Goal: Check status: Check status

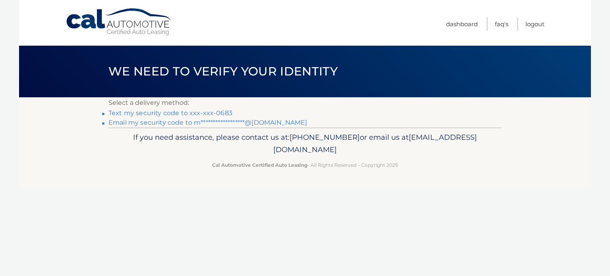
click at [213, 124] on link "**********" at bounding box center [207, 123] width 199 height 8
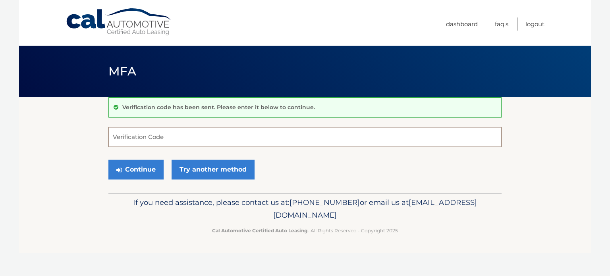
click at [298, 128] on input "Verification Code" at bounding box center [304, 137] width 393 height 20
paste input "466281"
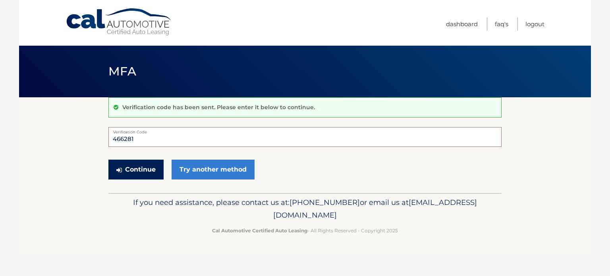
type input "466281"
click at [141, 161] on button "Continue" at bounding box center [135, 170] width 55 height 20
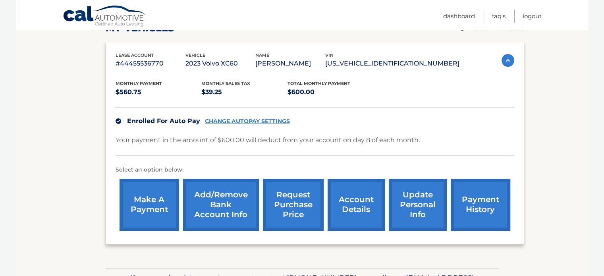
scroll to position [108, 0]
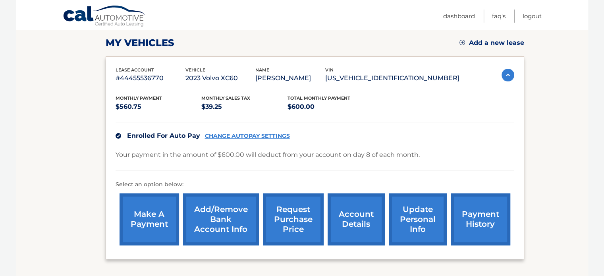
click at [230, 83] on p "2023 Volvo XC60" at bounding box center [221, 78] width 70 height 11
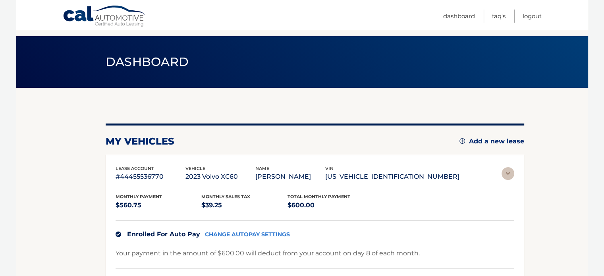
click at [229, 76] on main "Dashboard my vehicles Add a new lease lease account #44455536770 vehicle 2023 V…" at bounding box center [302, 150] width 572 height 321
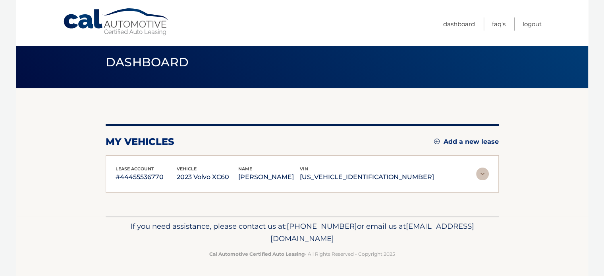
click at [210, 176] on p "2023 Volvo XC60" at bounding box center [208, 177] width 62 height 11
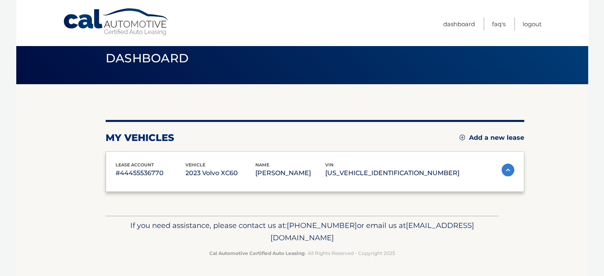
drag, startPoint x: 210, startPoint y: 176, endPoint x: 212, endPoint y: 171, distance: 5.7
click at [210, 179] on div "Monthly Payment $560.75 Monthly sales Tax $39.25 Total Monthly Payment $600.00 …" at bounding box center [315, 180] width 399 height 3
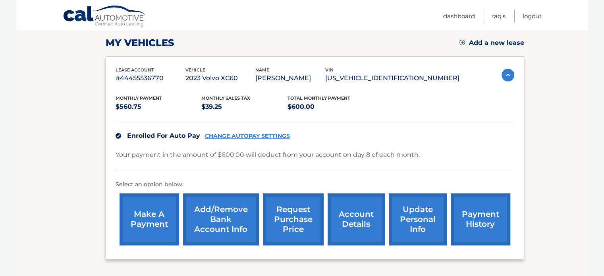
drag, startPoint x: 263, startPoint y: 74, endPoint x: 191, endPoint y: 79, distance: 72.5
click at [191, 79] on div "lease account #44455536770 vehicle 2023 Volvo XC60 name MICHELLE RUDEN vin YV4L…" at bounding box center [288, 75] width 344 height 18
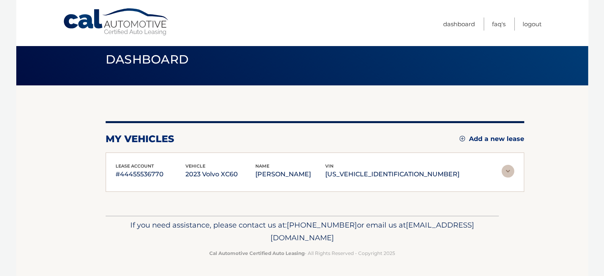
scroll to position [9, 0]
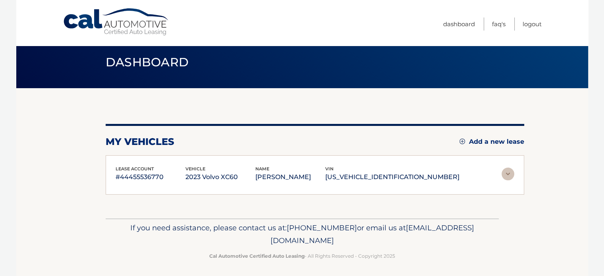
click at [213, 76] on main "Dashboard my vehicles Add a new lease lease account #44455536770 vehicle 2023 V…" at bounding box center [302, 105] width 572 height 228
